Goal: Task Accomplishment & Management: Use online tool/utility

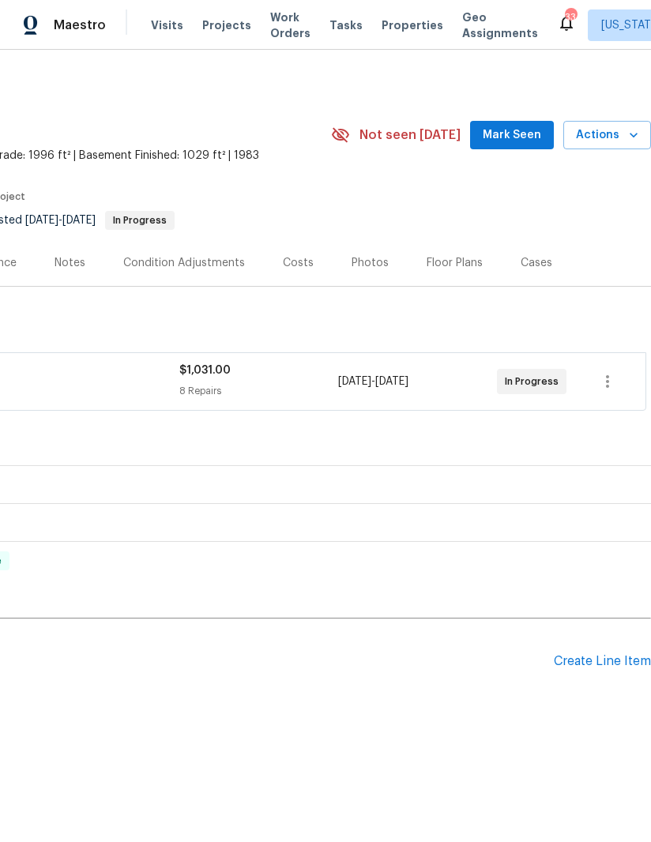
scroll to position [0, 242]
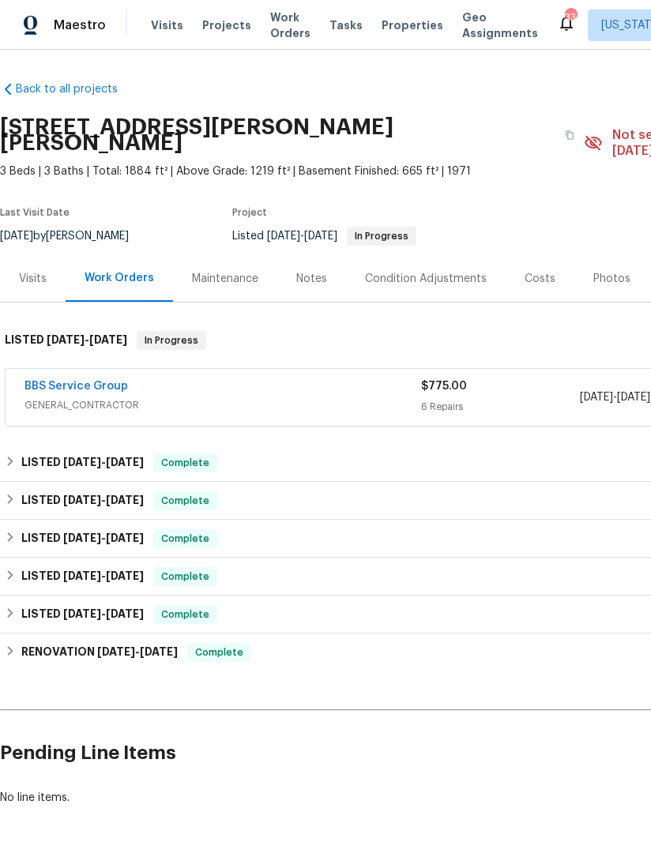
click at [93, 381] on link "BBS Service Group" at bounding box center [75, 386] width 103 height 11
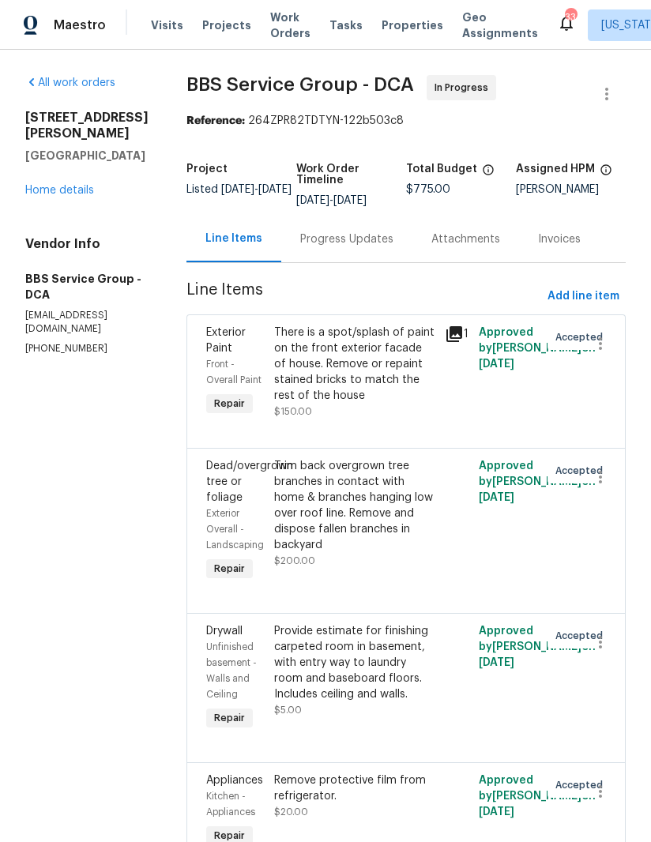
click at [315, 235] on div "Progress Updates" at bounding box center [346, 239] width 93 height 16
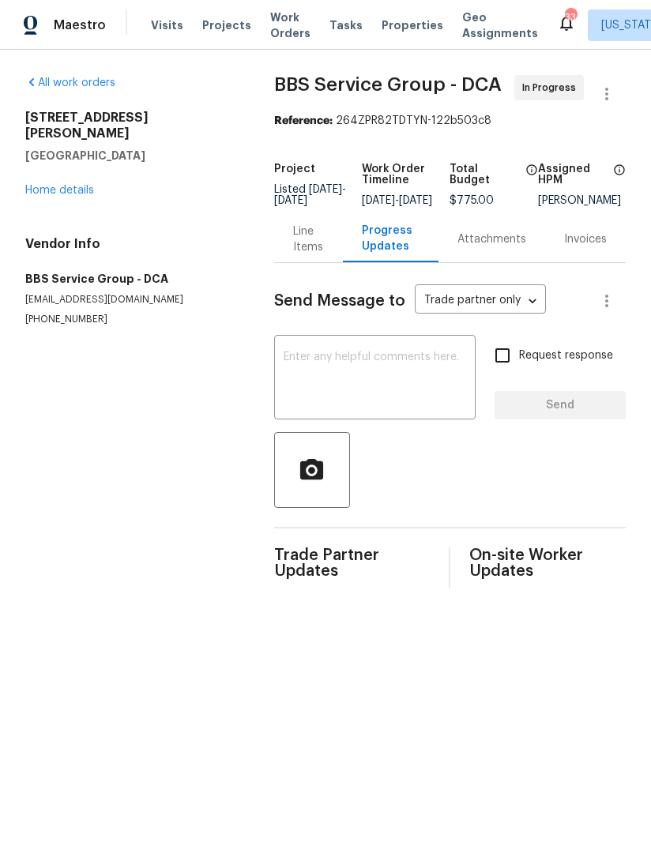
click at [65, 185] on link "Home details" at bounding box center [59, 190] width 69 height 11
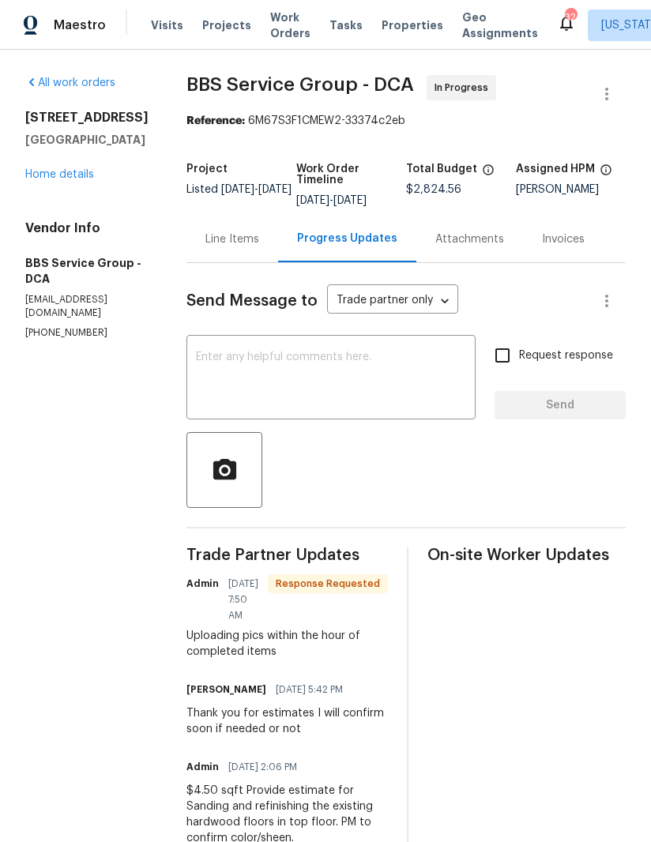
click at [205, 242] on div "Line Items" at bounding box center [232, 239] width 54 height 16
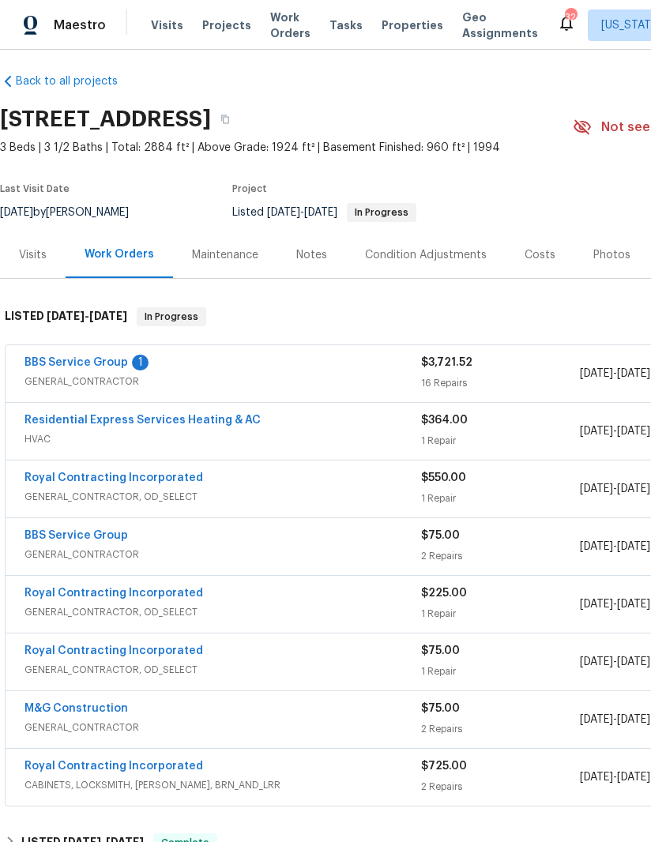
scroll to position [9, 0]
click at [91, 366] on link "BBS Service Group" at bounding box center [75, 361] width 103 height 11
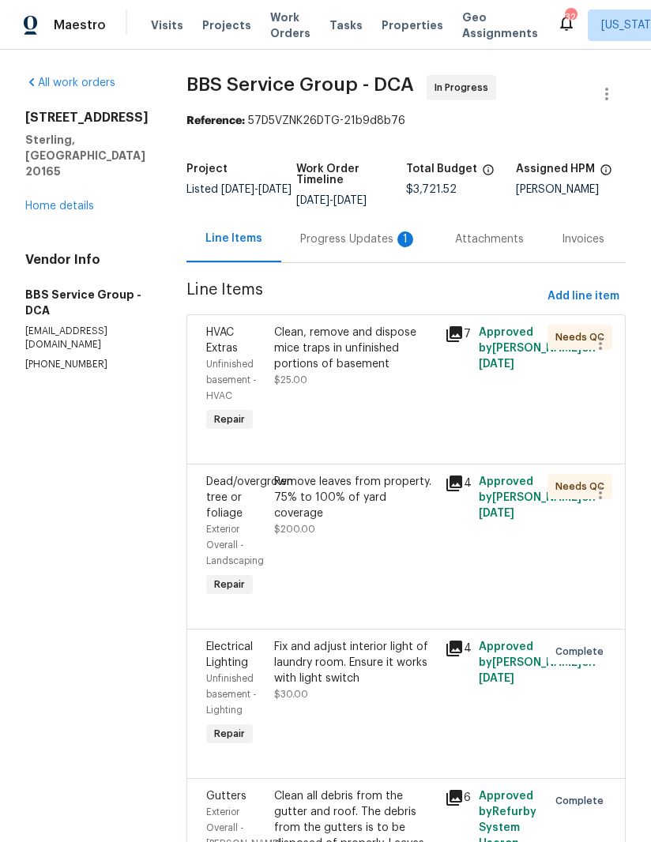
click at [312, 355] on div "Clean, remove and dispose mice traps in unfinished portions of basement" at bounding box center [354, 348] width 161 height 47
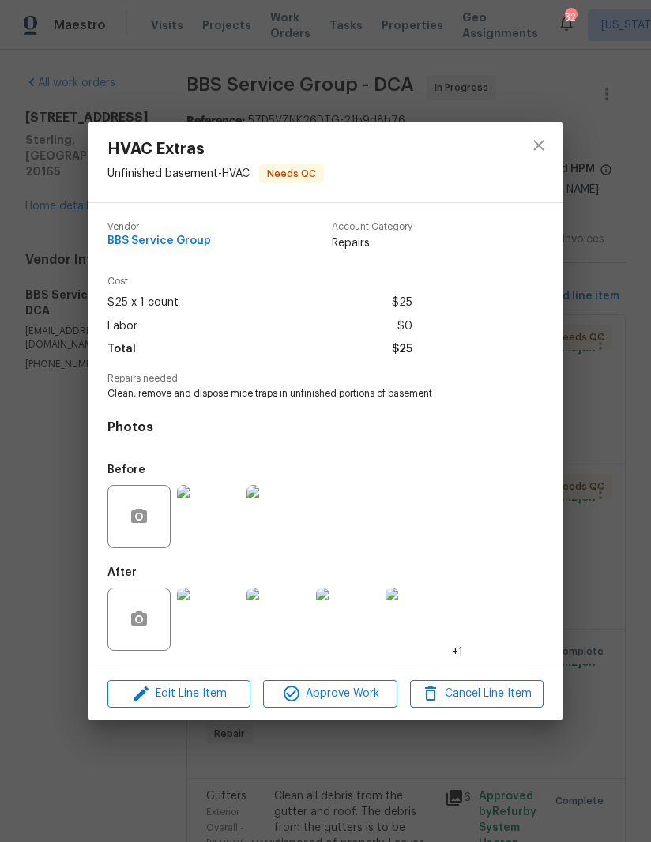
click at [219, 618] on img at bounding box center [208, 619] width 63 height 63
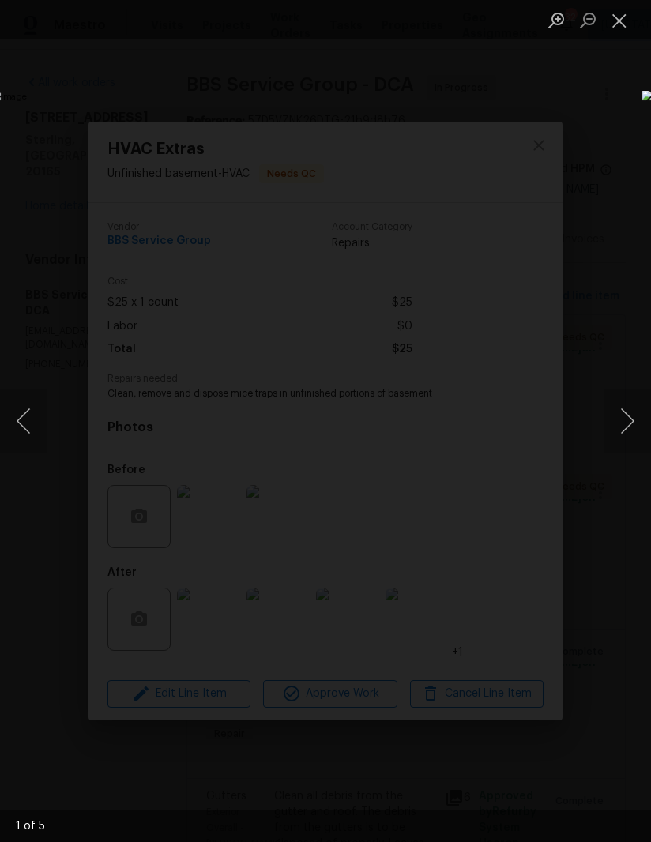
click at [615, 423] on button "Next image" at bounding box center [626, 420] width 47 height 63
click at [615, 431] on button "Next image" at bounding box center [626, 420] width 47 height 63
click at [618, 32] on button "Close lightbox" at bounding box center [619, 20] width 32 height 28
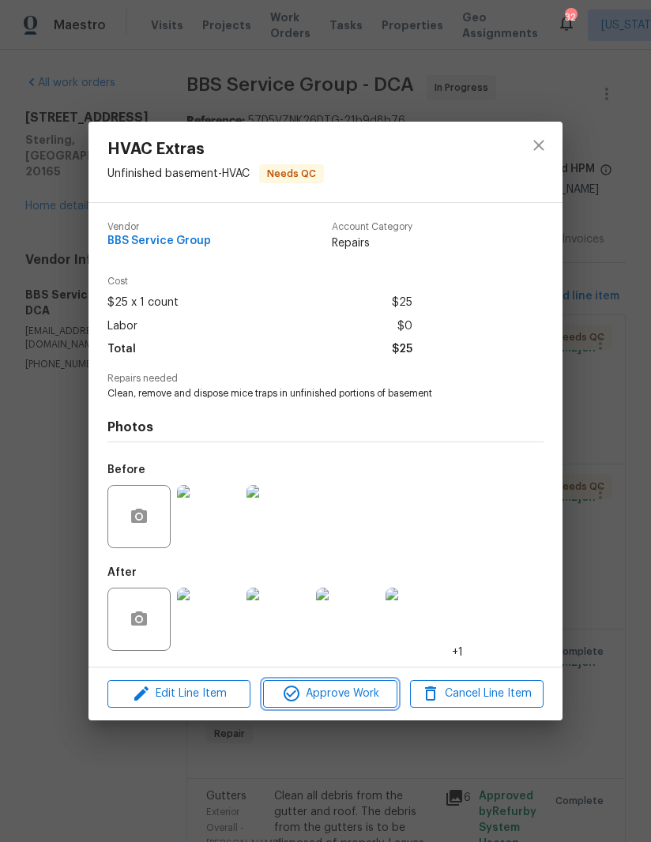
click at [341, 686] on button "Approve Work" at bounding box center [329, 694] width 133 height 28
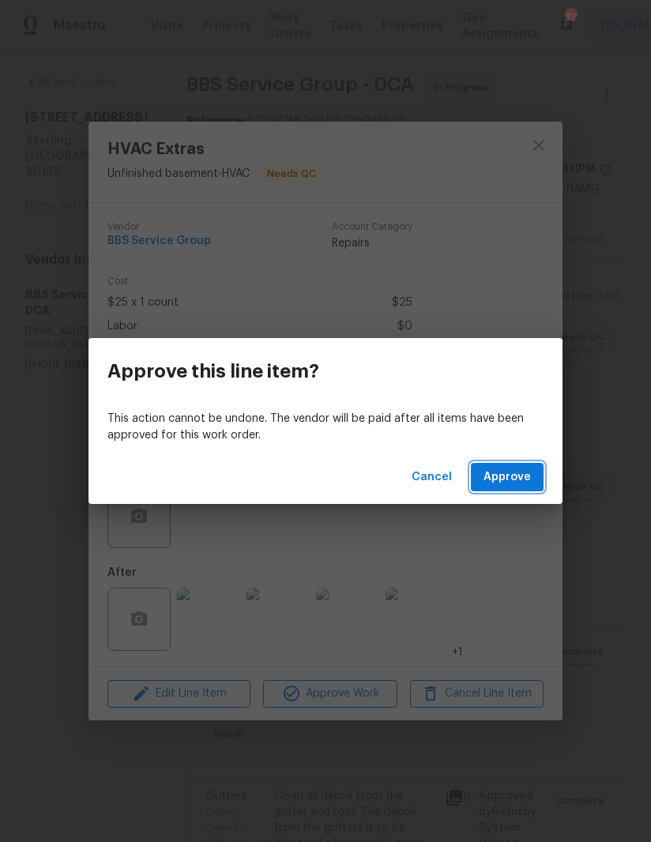
click at [514, 488] on button "Approve" at bounding box center [507, 477] width 73 height 29
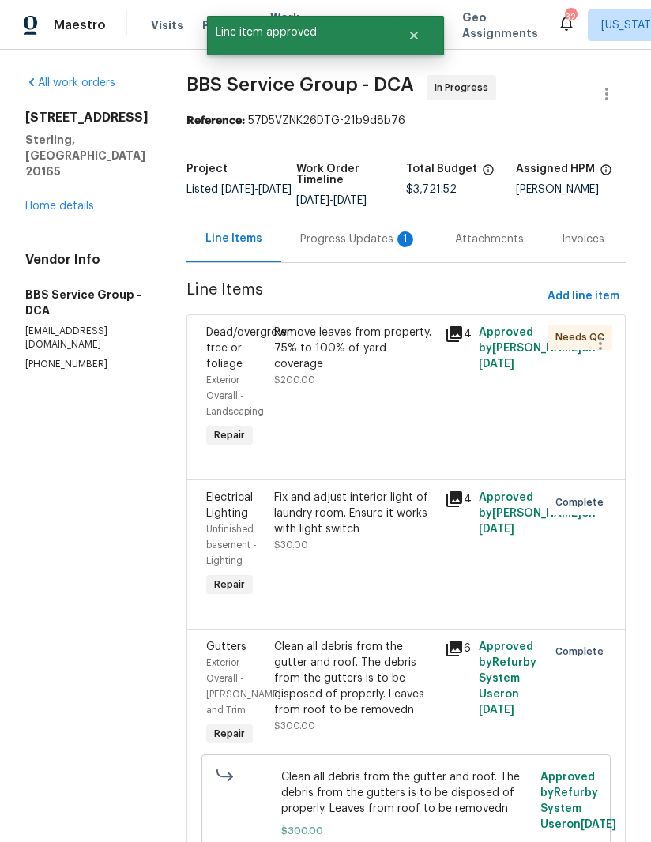
click at [308, 351] on div "Remove leaves from property. 75% to 100% of yard coverage" at bounding box center [354, 348] width 161 height 47
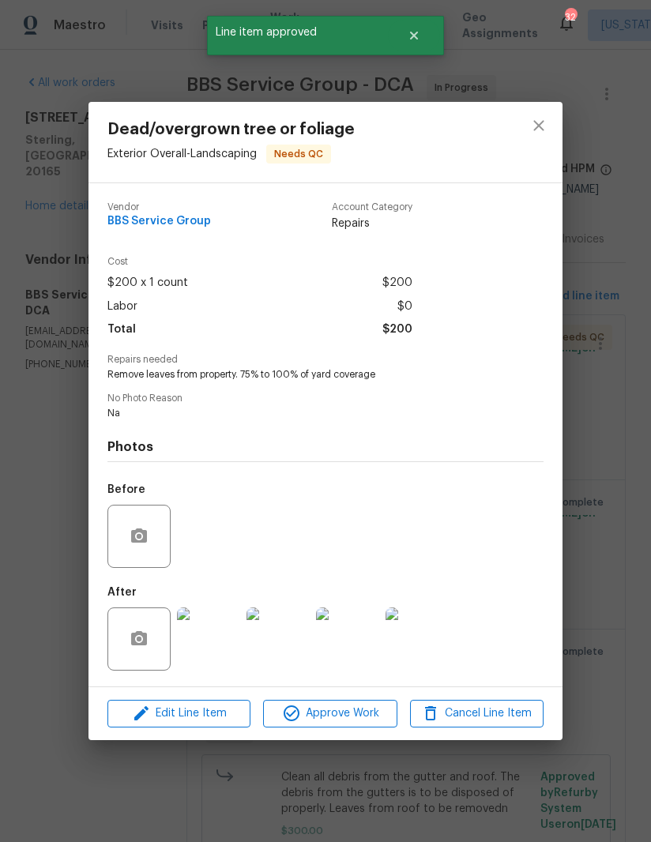
click at [213, 630] on img at bounding box center [208, 638] width 63 height 63
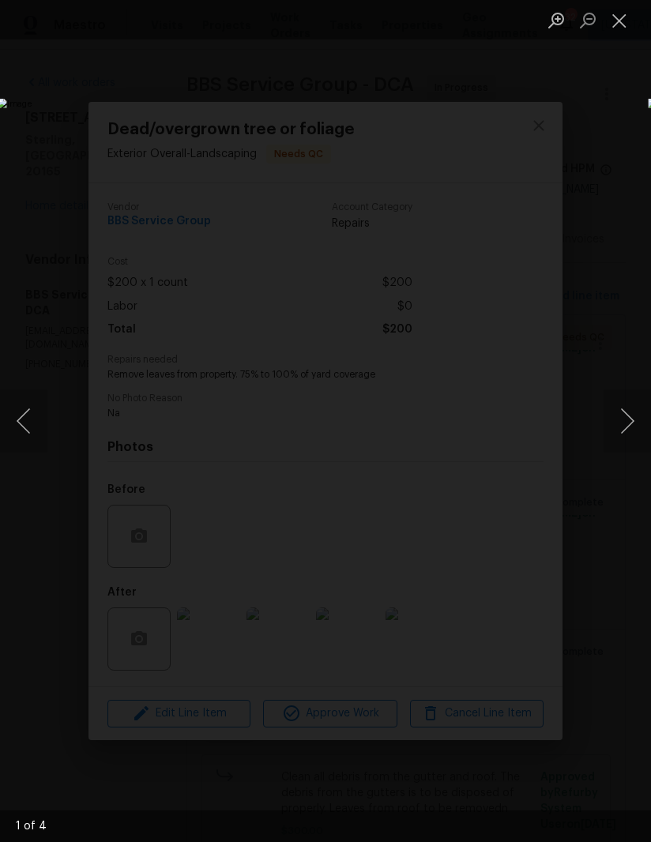
click at [621, 404] on button "Next image" at bounding box center [626, 420] width 47 height 63
click at [616, 409] on button "Next image" at bounding box center [626, 420] width 47 height 63
click at [631, 420] on button "Next image" at bounding box center [626, 420] width 47 height 63
click at [630, 421] on button "Next image" at bounding box center [626, 420] width 47 height 63
click at [628, 415] on button "Next image" at bounding box center [626, 420] width 47 height 63
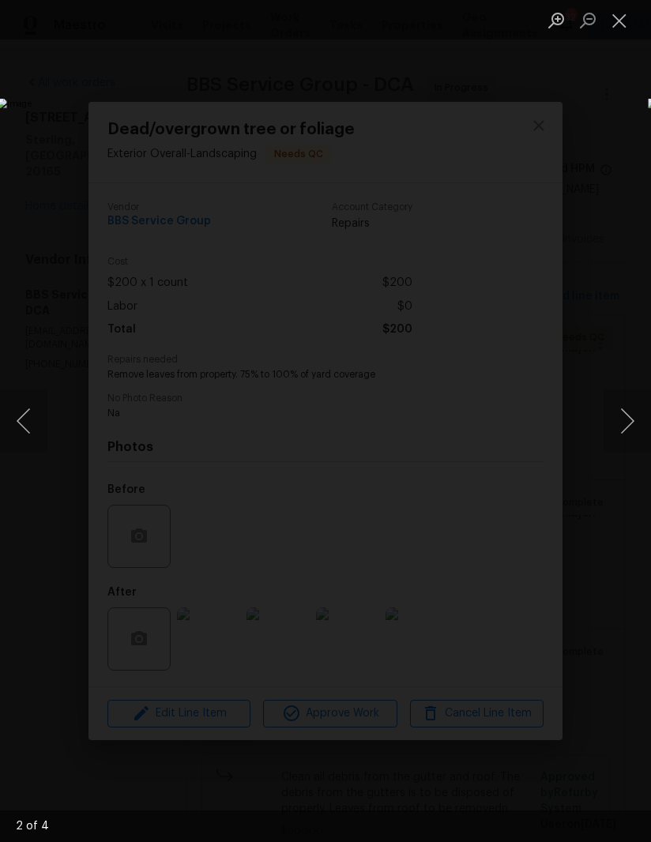
click at [630, 433] on button "Next image" at bounding box center [626, 420] width 47 height 63
click at [627, 23] on button "Close lightbox" at bounding box center [619, 20] width 32 height 28
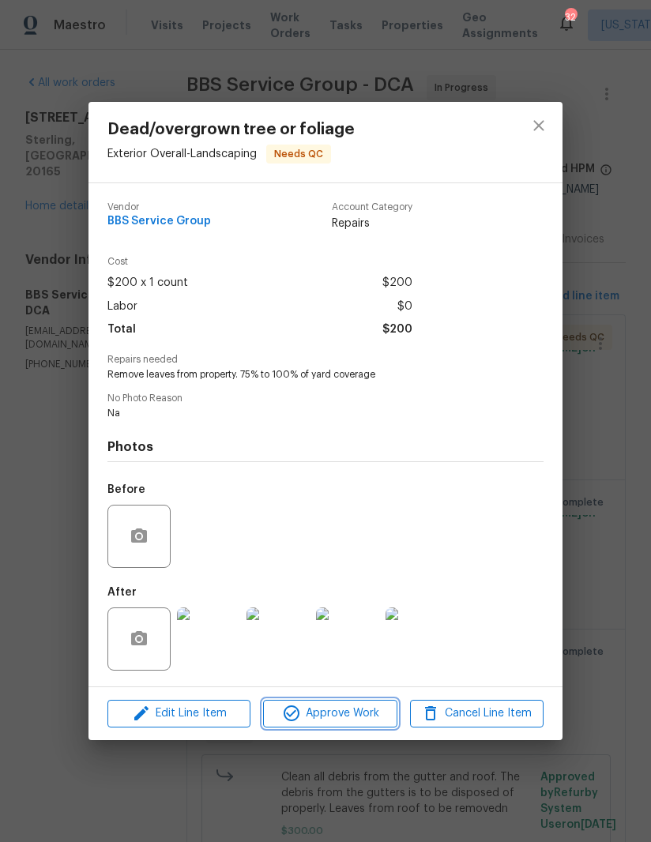
click at [340, 708] on span "Approve Work" at bounding box center [330, 714] width 124 height 20
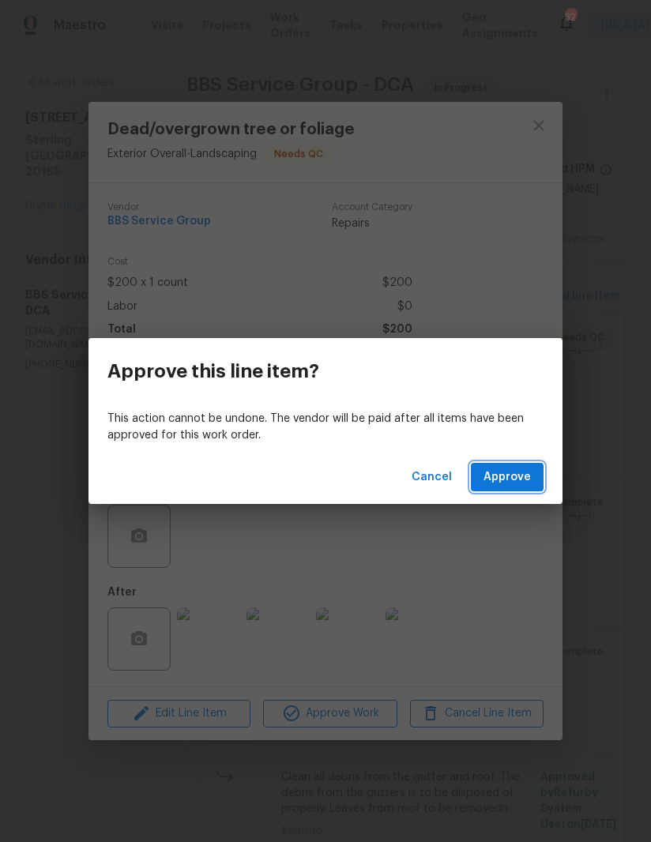
click at [513, 475] on span "Approve" at bounding box center [506, 478] width 47 height 20
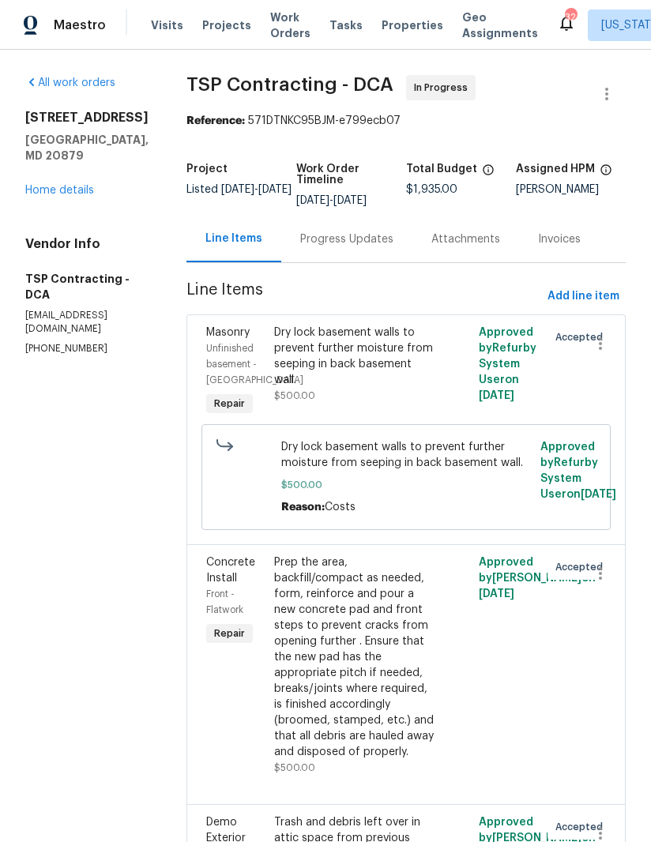
click at [75, 196] on link "Home details" at bounding box center [59, 190] width 69 height 11
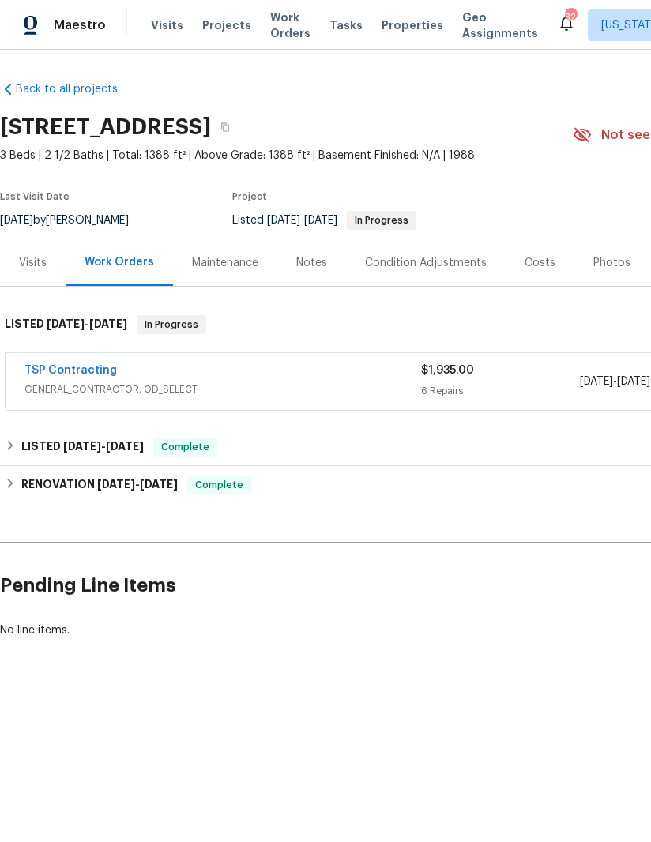
click at [95, 366] on link "TSP Contracting" at bounding box center [70, 370] width 92 height 11
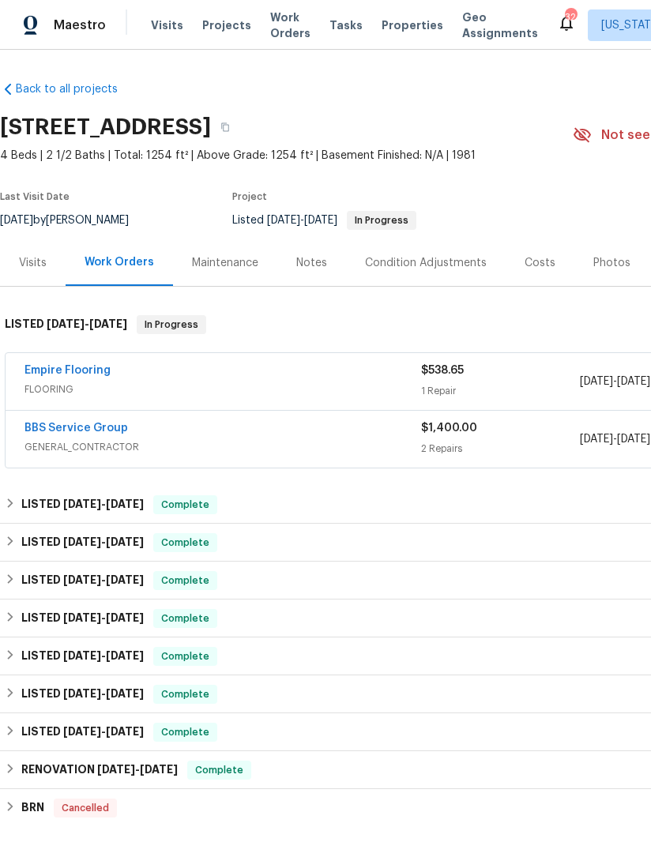
scroll to position [0, -1]
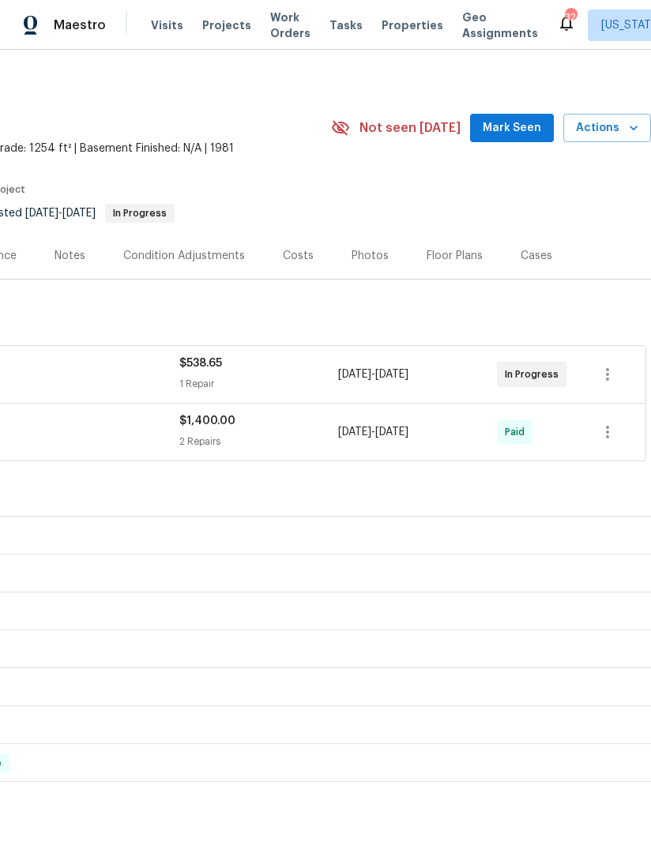
scroll to position [8, 242]
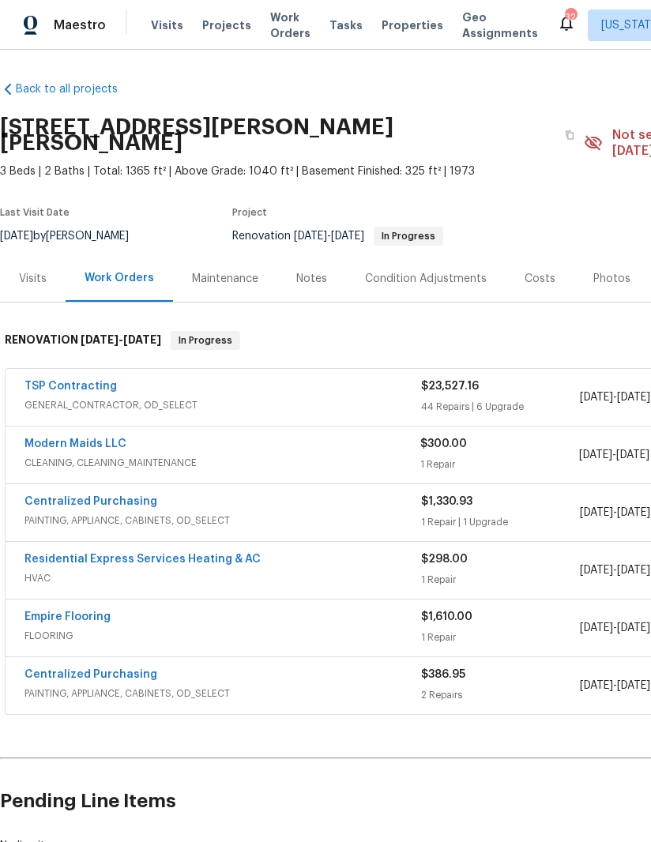
click at [81, 381] on link "TSP Contracting" at bounding box center [70, 386] width 92 height 11
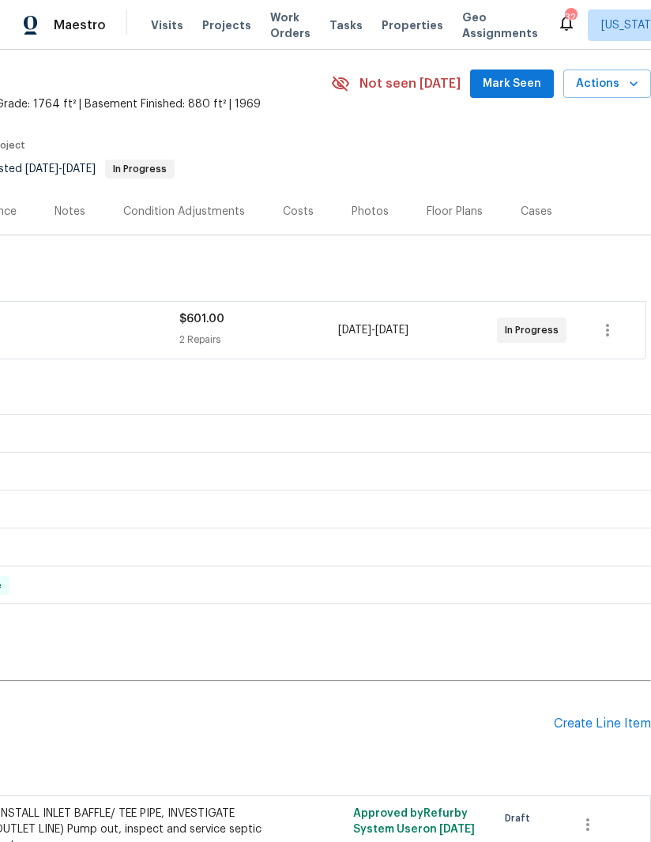
scroll to position [53, 242]
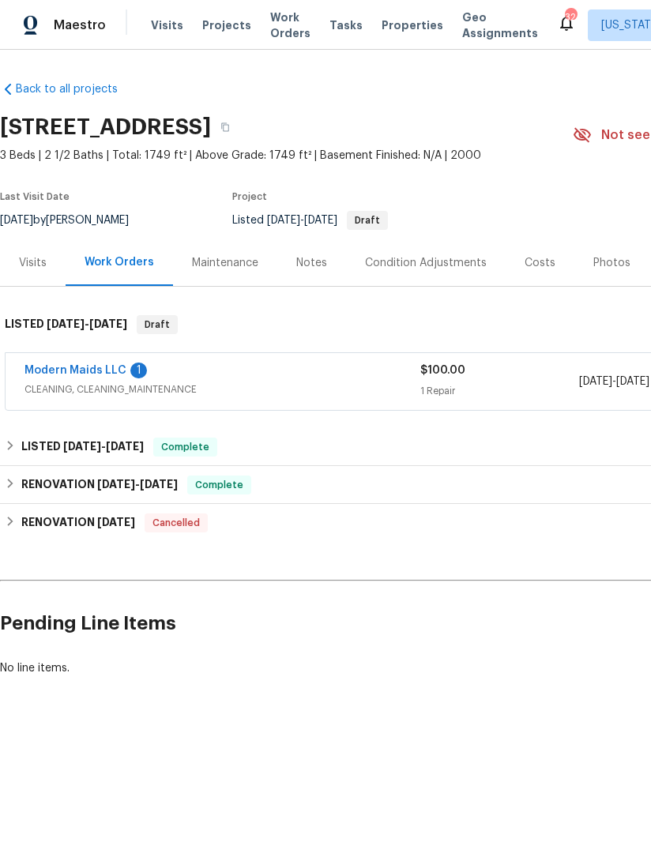
click at [111, 368] on link "Modern Maids LLC" at bounding box center [75, 370] width 102 height 11
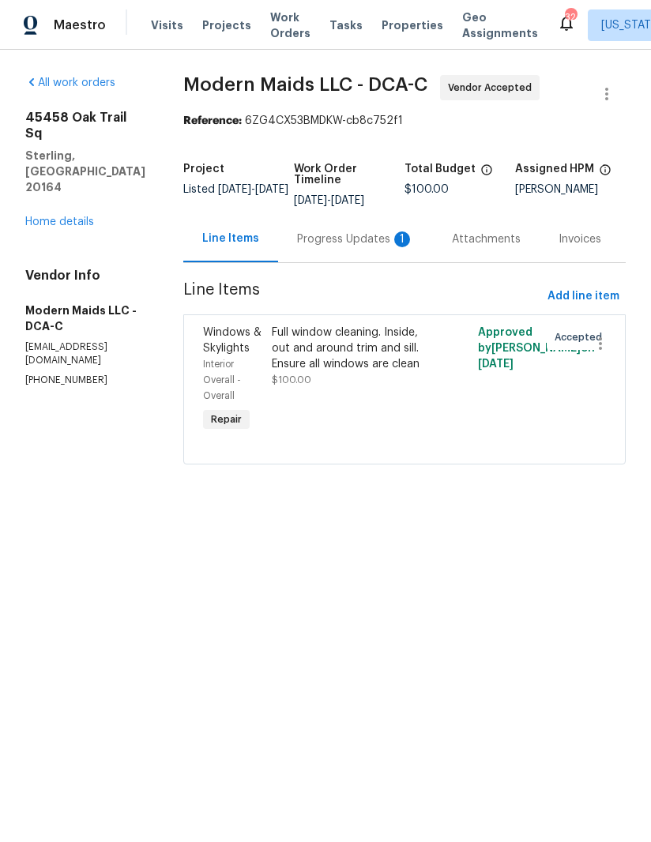
click at [355, 247] on div "Progress Updates 1" at bounding box center [355, 239] width 117 height 16
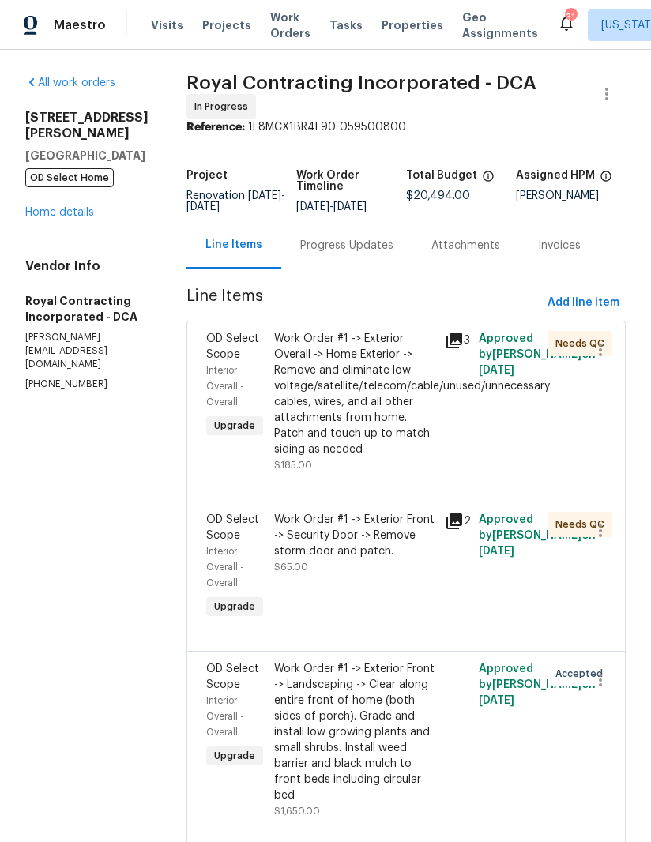
click at [84, 207] on link "Home details" at bounding box center [59, 212] width 69 height 11
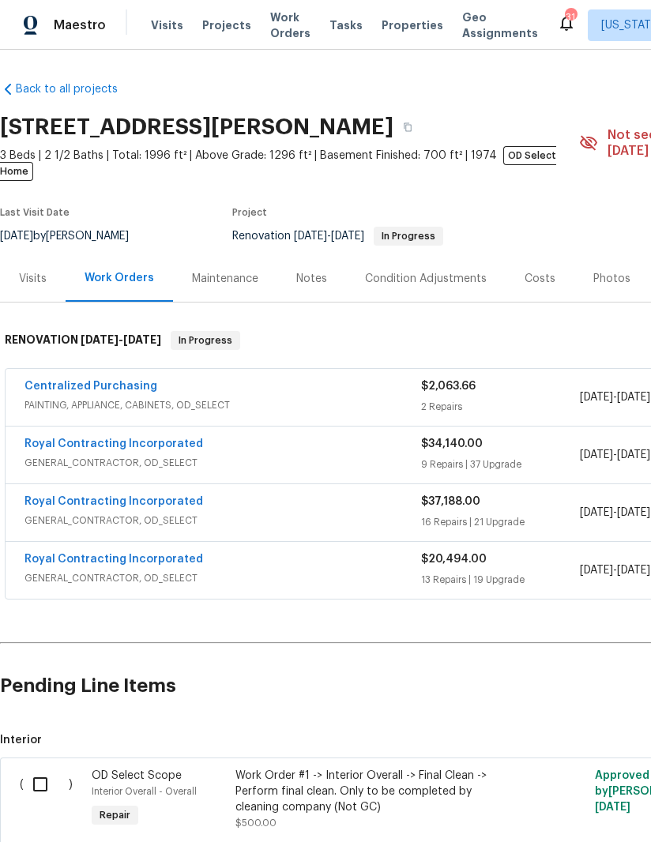
click at [107, 381] on link "Centralized Purchasing" at bounding box center [90, 386] width 133 height 11
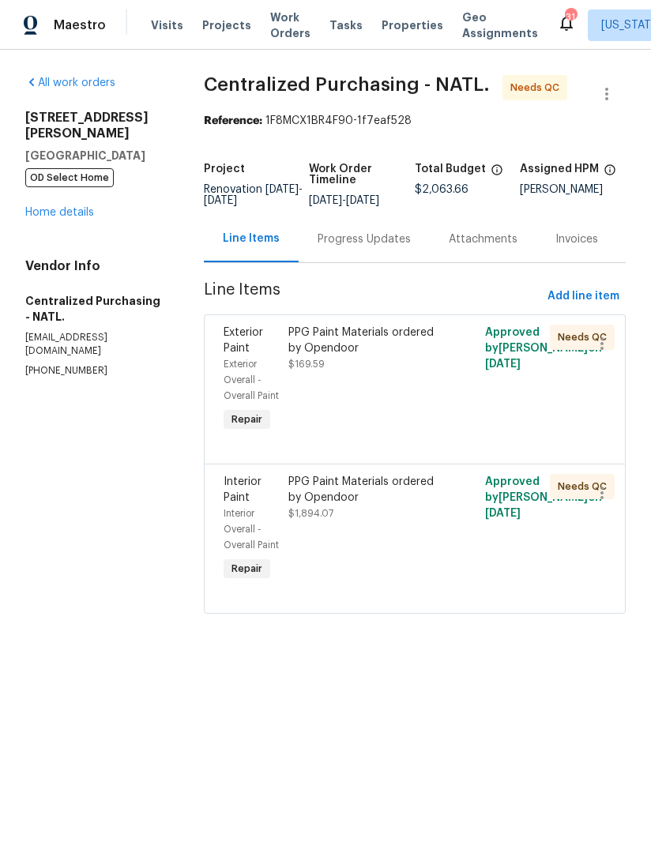
click at [346, 391] on div "PPG Paint Materials ordered by Opendoor $169.59" at bounding box center [366, 380] width 164 height 120
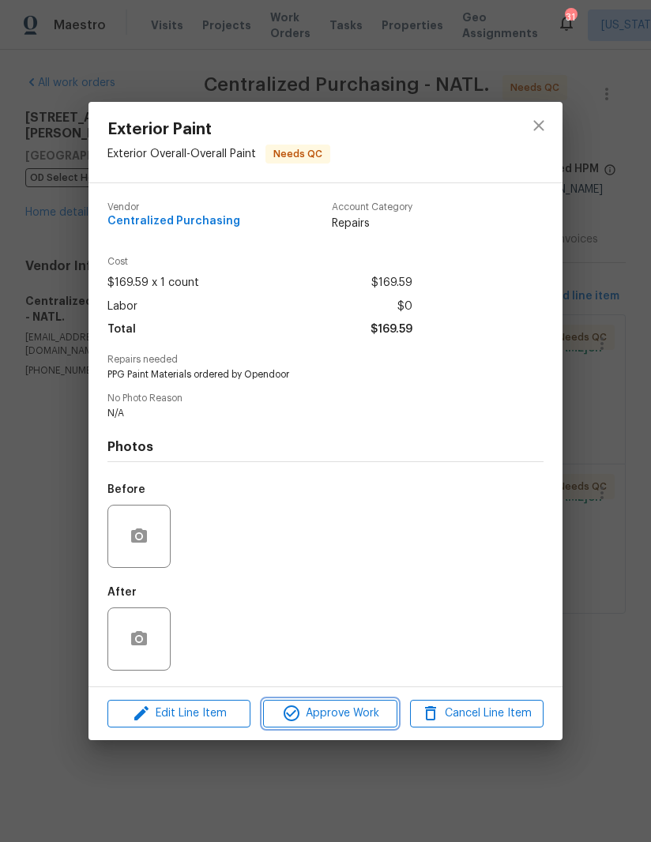
click at [330, 720] on span "Approve Work" at bounding box center [330, 714] width 124 height 20
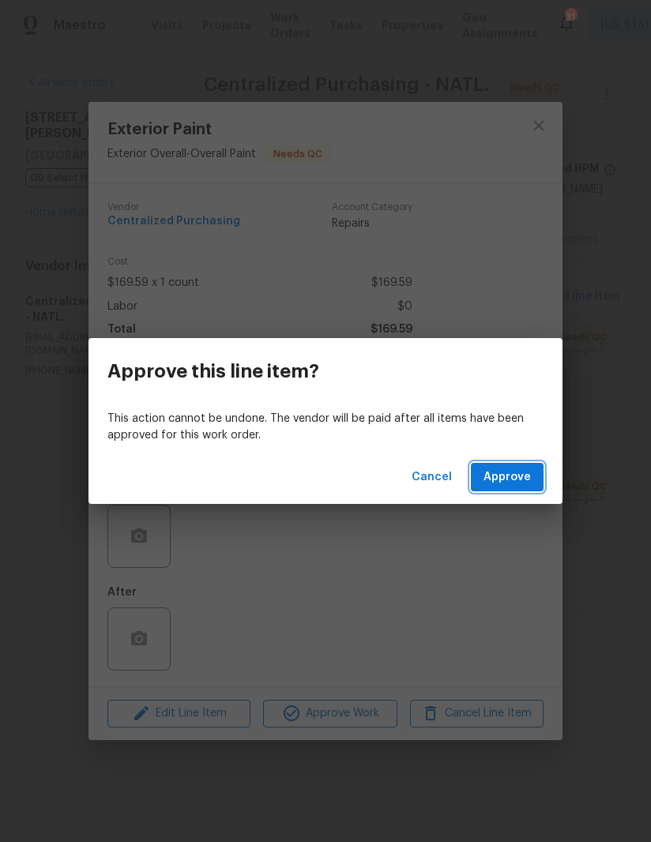
click at [520, 472] on span "Approve" at bounding box center [506, 478] width 47 height 20
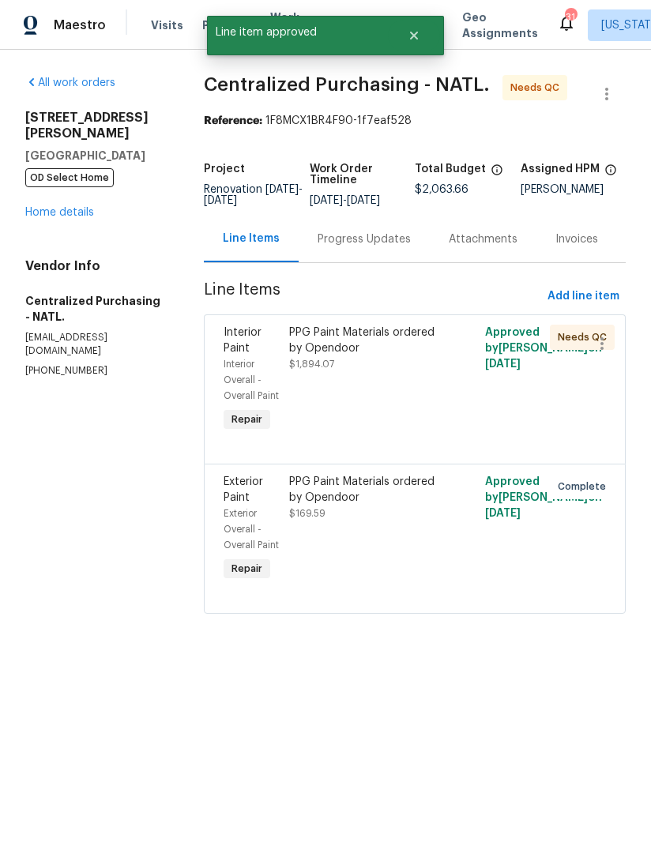
click at [351, 356] on div "PPG Paint Materials ordered by Opendoor" at bounding box center [366, 341] width 154 height 32
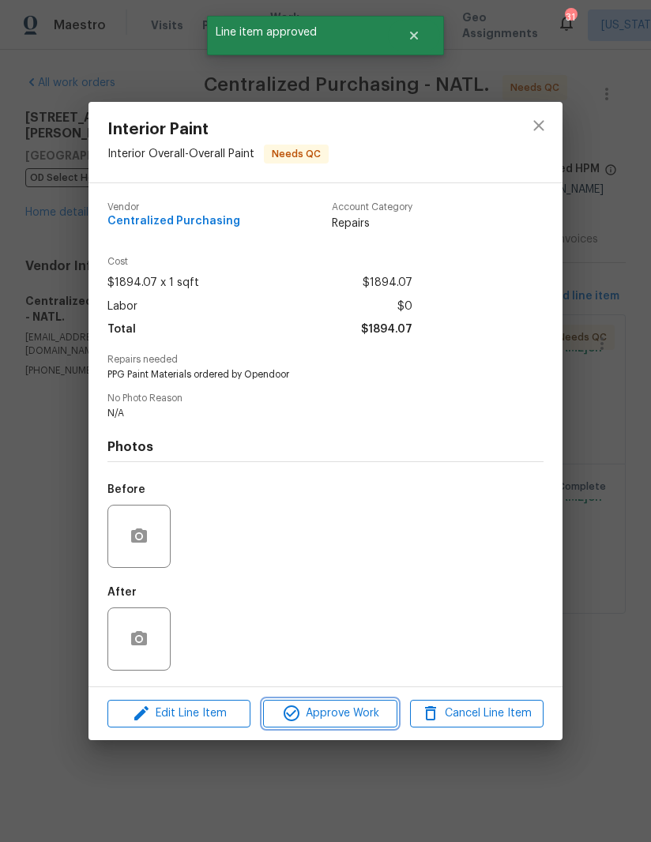
click at [333, 709] on span "Approve Work" at bounding box center [330, 714] width 124 height 20
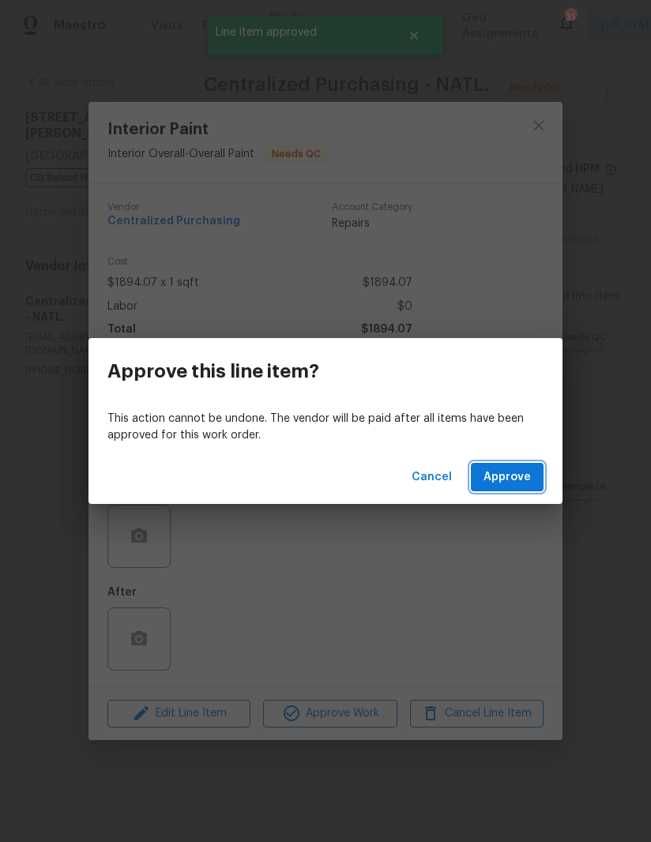
click at [508, 479] on span "Approve" at bounding box center [506, 478] width 47 height 20
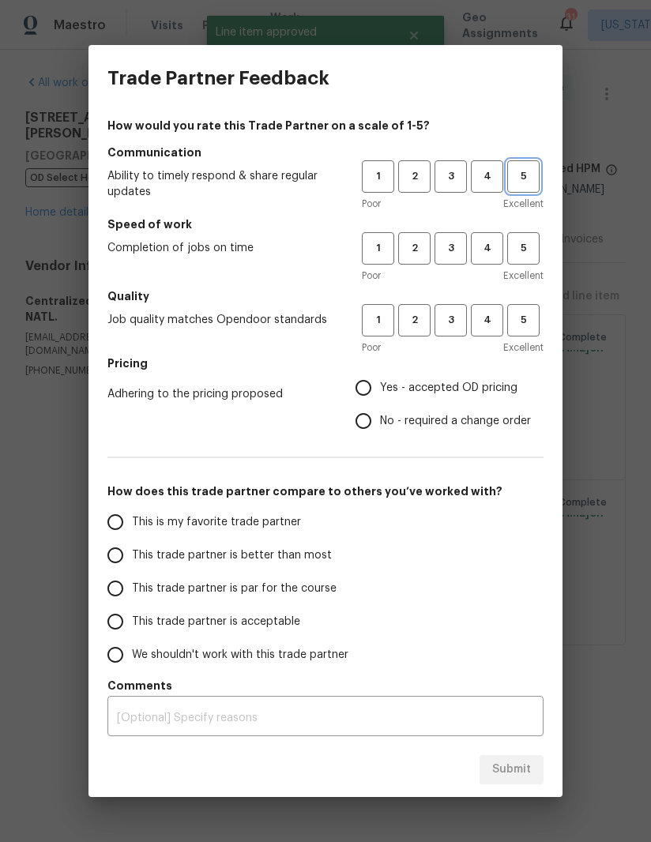
click at [527, 165] on button "5" at bounding box center [523, 176] width 32 height 32
click at [521, 263] on button "5" at bounding box center [523, 248] width 32 height 32
click at [514, 333] on button "5" at bounding box center [523, 320] width 32 height 32
click at [361, 385] on input "Yes - accepted OD pricing" at bounding box center [363, 387] width 33 height 33
radio input "true"
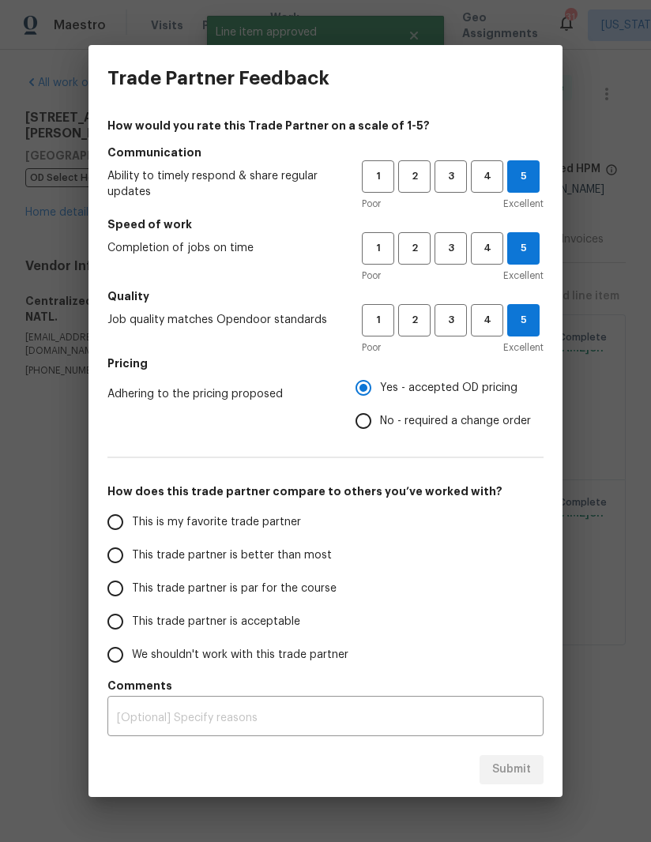
click at [122, 554] on input "This trade partner is better than most" at bounding box center [115, 555] width 33 height 33
click at [505, 759] on button "Submit" at bounding box center [511, 769] width 64 height 29
radio input "true"
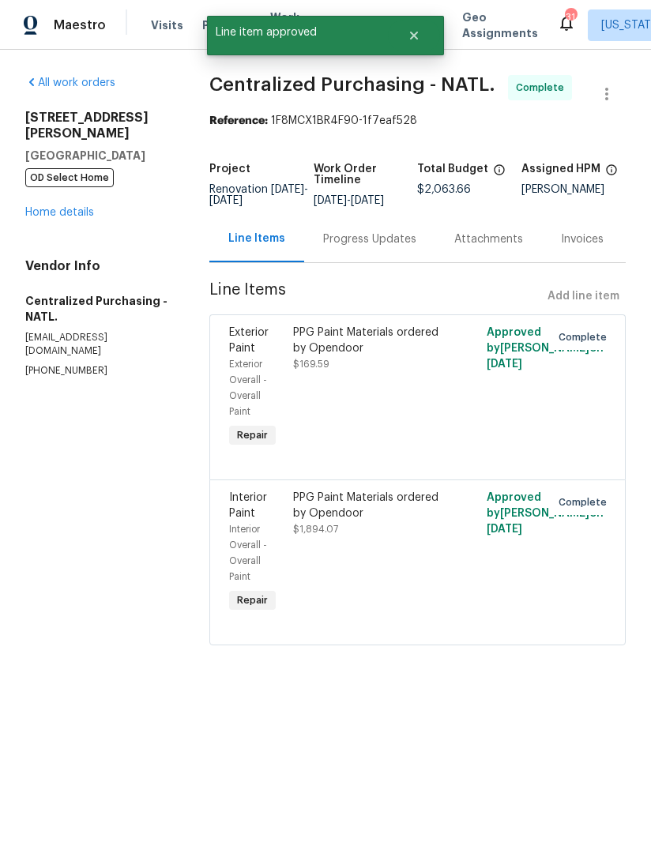
radio input "false"
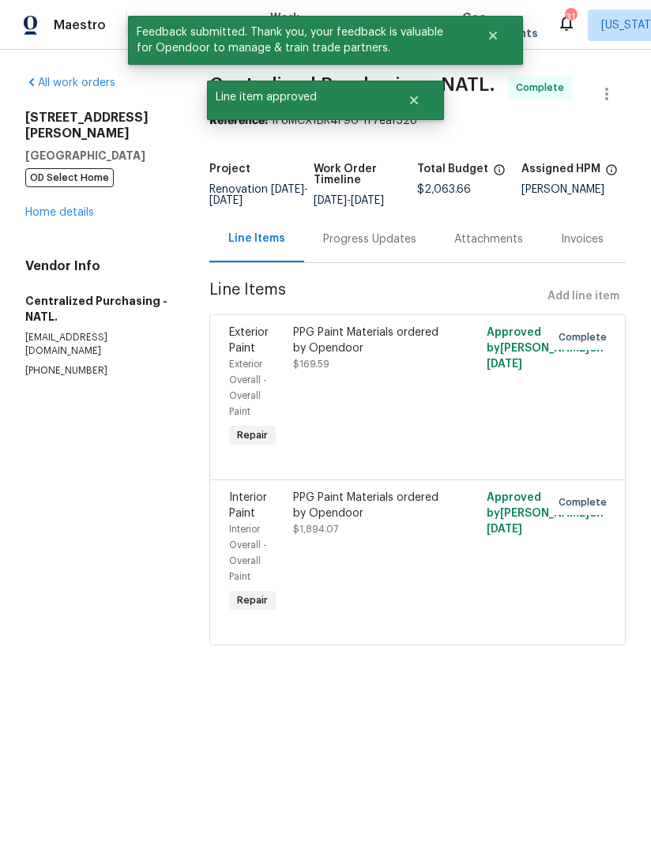
click at [81, 207] on link "Home details" at bounding box center [59, 212] width 69 height 11
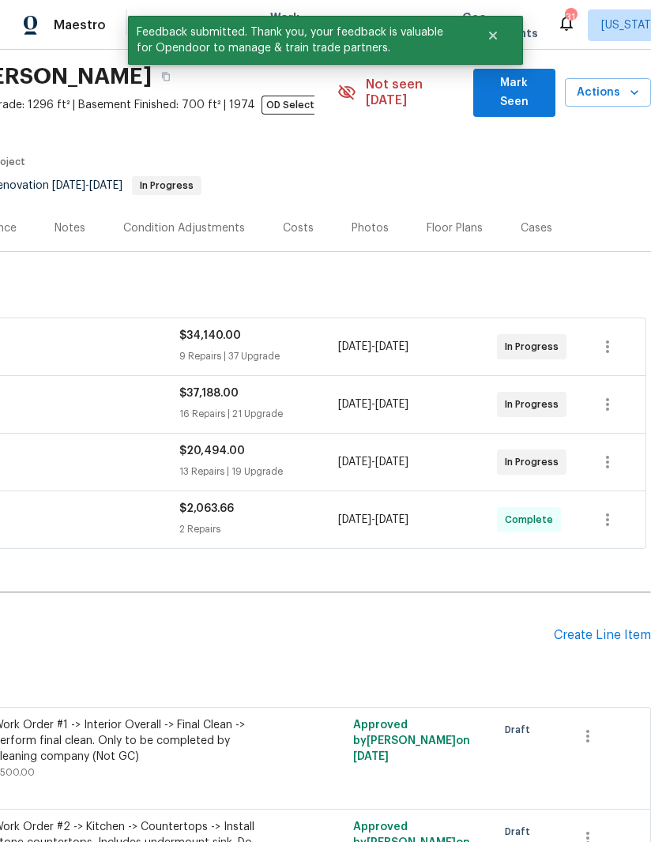
scroll to position [51, 242]
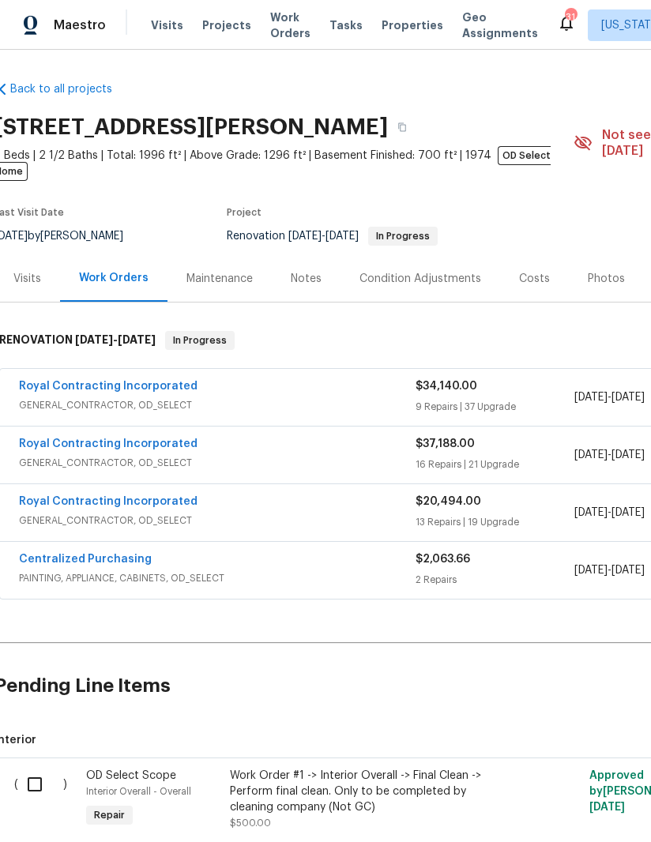
scroll to position [0, 6]
